Goal: Register for event/course

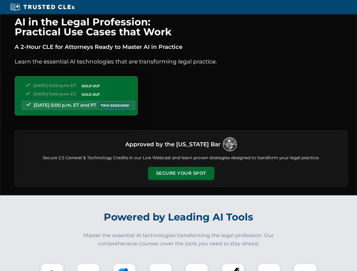
click at [181, 174] on button "Secure Your Spot" at bounding box center [181, 173] width 66 height 13
click at [52, 268] on img at bounding box center [52, 275] width 16 height 16
click at [88, 268] on div at bounding box center [88, 275] width 23 height 23
click at [124, 268] on div at bounding box center [124, 275] width 23 height 23
click at [161, 268] on img at bounding box center [161, 276] width 16 height 16
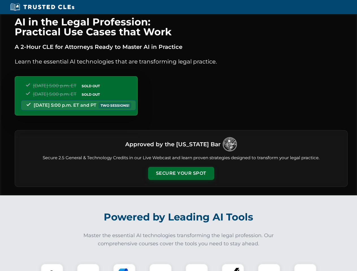
click at [197, 268] on div at bounding box center [197, 275] width 23 height 23
